Goal: Information Seeking & Learning: Find specific fact

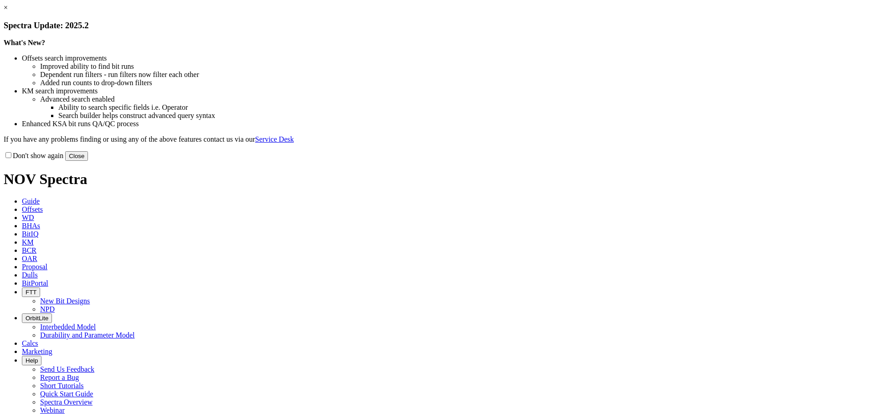
click at [636, 62] on div "× Spectra Update: 2025.2 What's New? Offsets search improvements Improved abili…" at bounding box center [438, 82] width 868 height 157
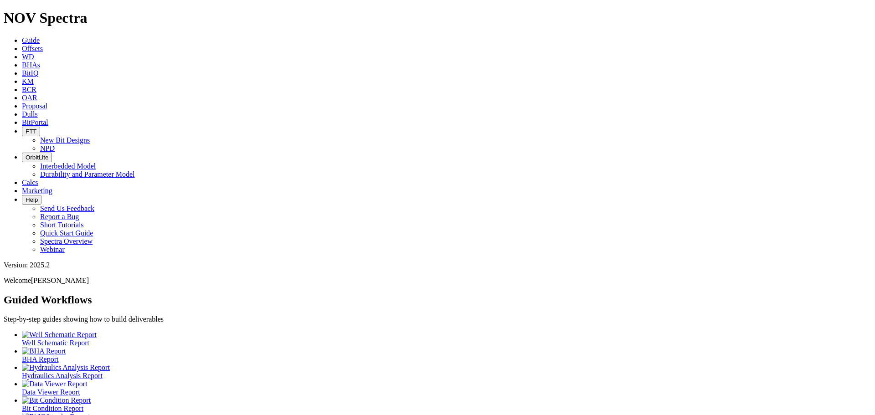
click at [34, 78] on span "KM" at bounding box center [28, 82] width 12 height 8
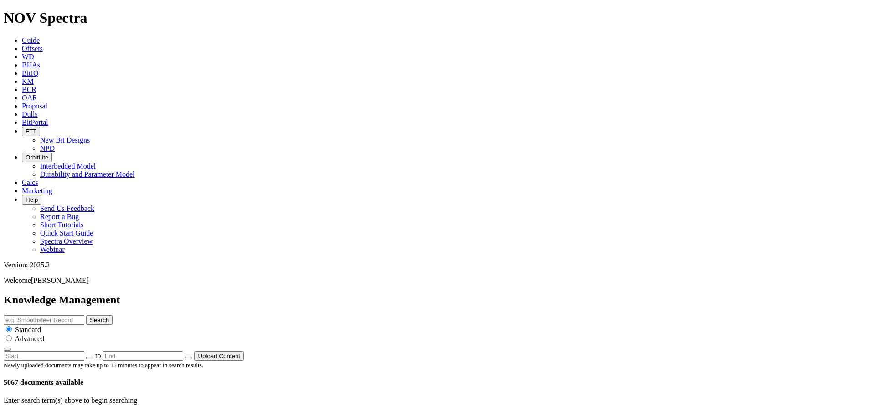
click at [84, 316] on input "text" at bounding box center [44, 321] width 81 height 10
type input "159+"
click at [86, 316] on button "Search" at bounding box center [99, 321] width 26 height 10
click at [84, 316] on input "159+" at bounding box center [44, 321] width 81 height 10
type input "ION159+"
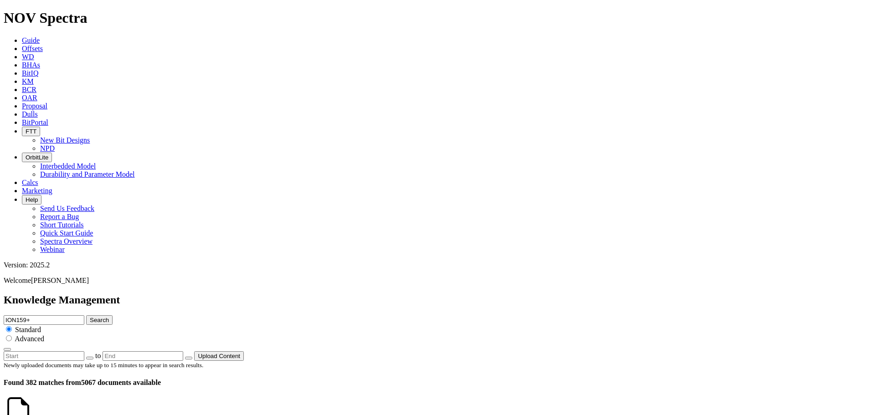
click at [86, 316] on button "Search" at bounding box center [99, 321] width 26 height 10
